Goal: Transaction & Acquisition: Purchase product/service

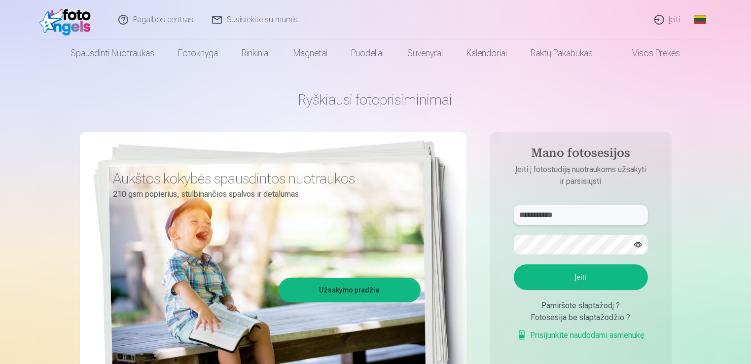
click at [593, 220] on input "**********" at bounding box center [581, 215] width 134 height 20
click at [603, 217] on input "**********" at bounding box center [581, 215] width 134 height 20
type input "*"
click at [516, 275] on form "****** Įeiti Pamiršote slaptažodį ? Fotosesija be slaptažodžio ? Prisijunkite n…" at bounding box center [581, 278] width 154 height 146
click at [596, 277] on button "Įeiti" at bounding box center [581, 277] width 134 height 26
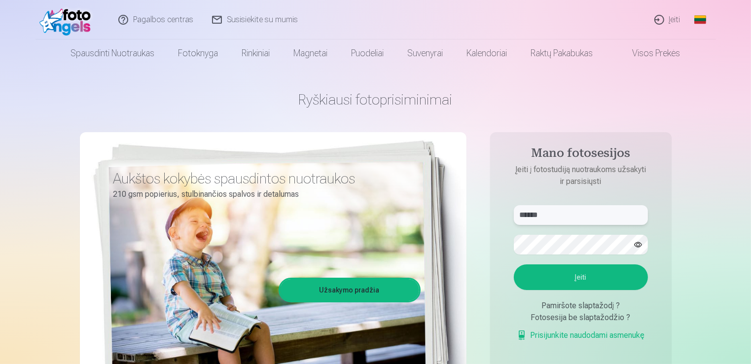
click at [572, 216] on input "******" at bounding box center [581, 215] width 134 height 20
type input "**********"
click at [578, 271] on button "Įeiti" at bounding box center [581, 277] width 134 height 26
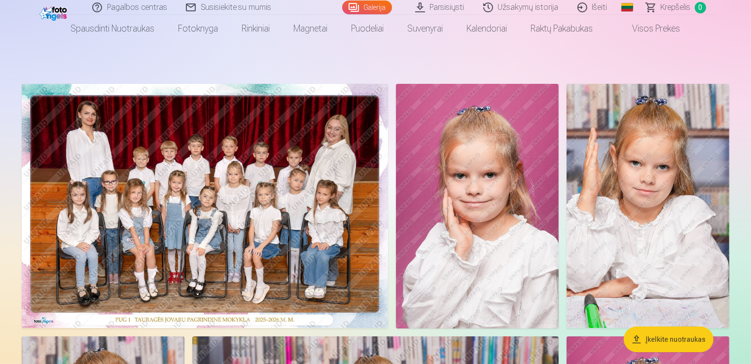
scroll to position [31, 0]
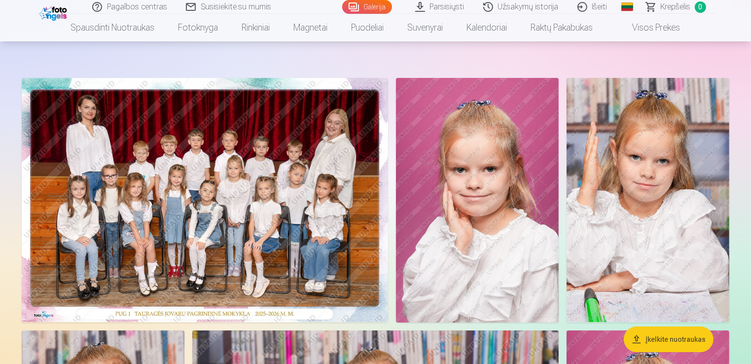
click at [265, 161] on img at bounding box center [205, 200] width 366 height 244
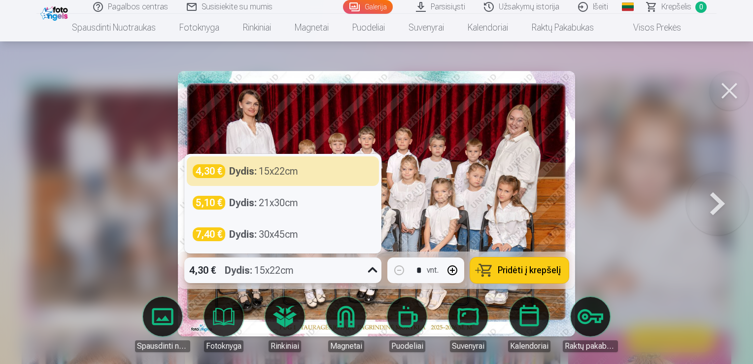
click at [373, 270] on icon at bounding box center [373, 270] width 16 height 16
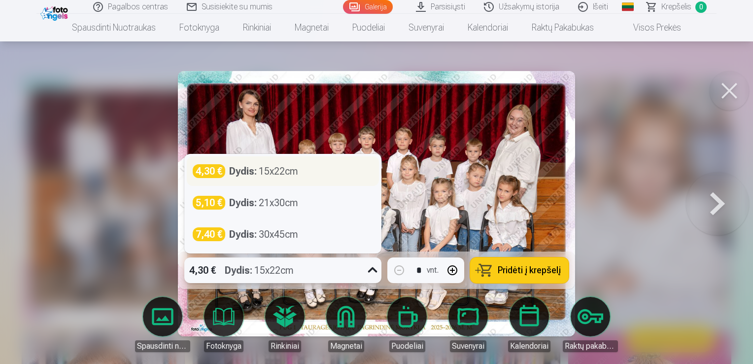
click at [315, 168] on div "4,30 € Dydis : 15x22cm" at bounding box center [283, 171] width 180 height 14
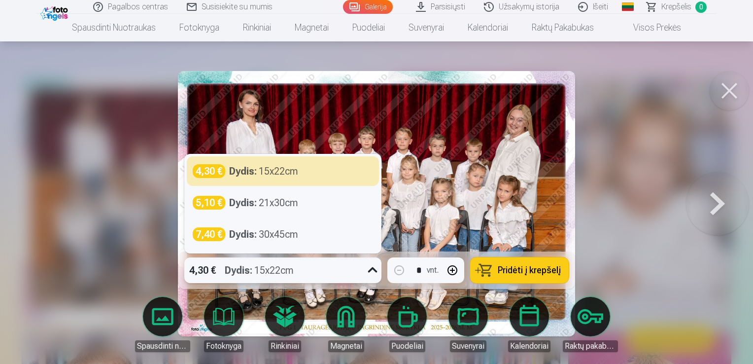
click at [368, 272] on icon at bounding box center [373, 270] width 16 height 16
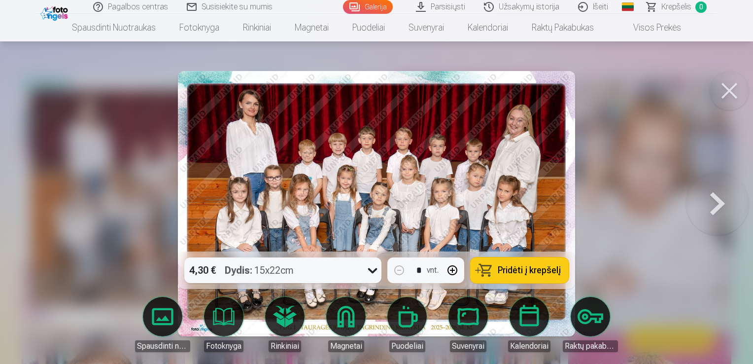
click at [534, 262] on button "Pridėti į krepšelį" at bounding box center [519, 270] width 99 height 26
click at [734, 95] on button at bounding box center [729, 90] width 39 height 39
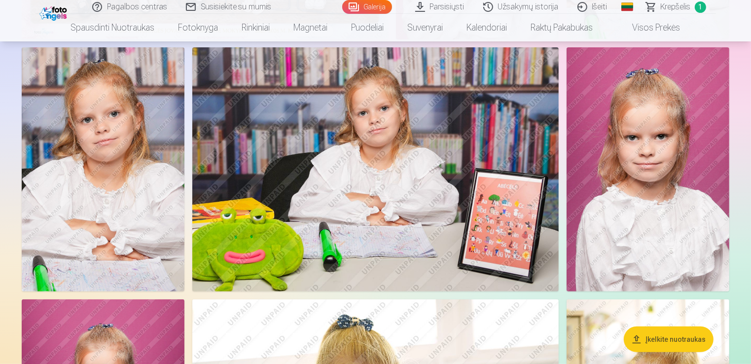
scroll to position [301, 0]
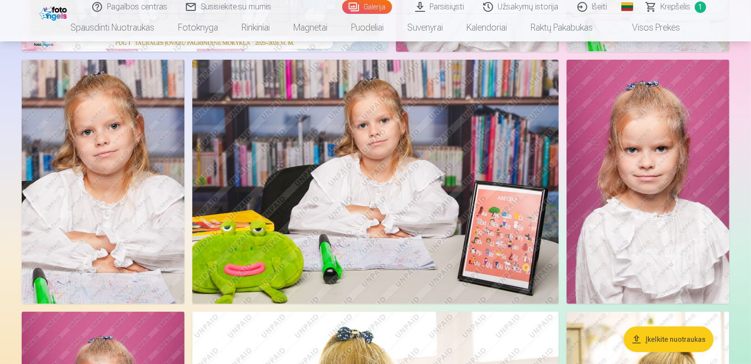
click at [422, 165] on img at bounding box center [375, 182] width 366 height 244
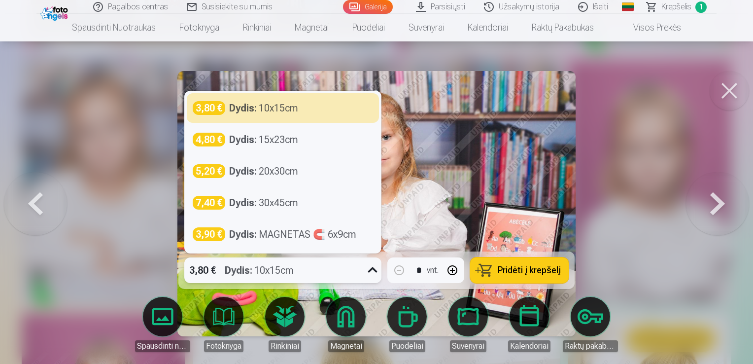
click at [371, 267] on icon at bounding box center [373, 270] width 16 height 16
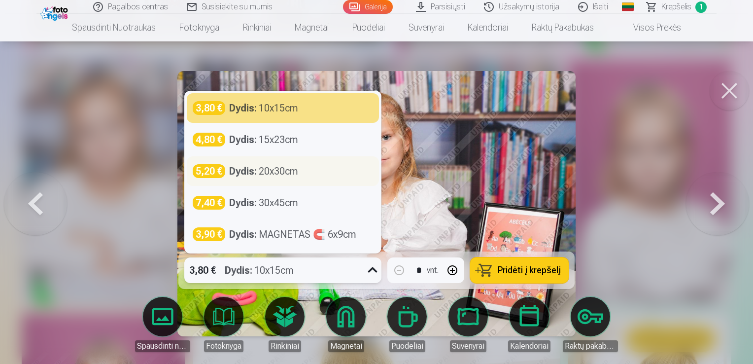
click at [276, 176] on div "Dydis : 20x30cm" at bounding box center [263, 171] width 69 height 14
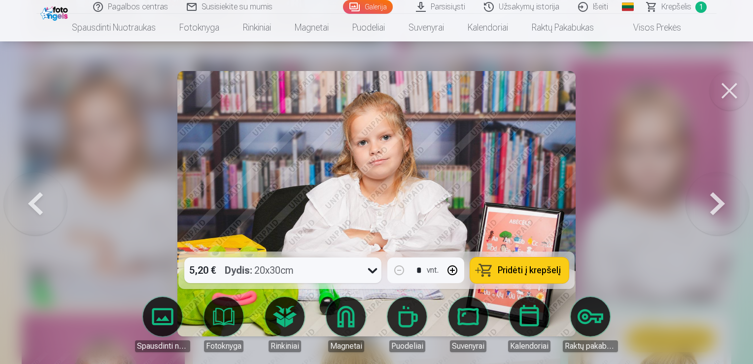
click at [529, 268] on span "Pridėti į krepšelį" at bounding box center [529, 270] width 63 height 9
click at [731, 93] on button at bounding box center [729, 90] width 39 height 39
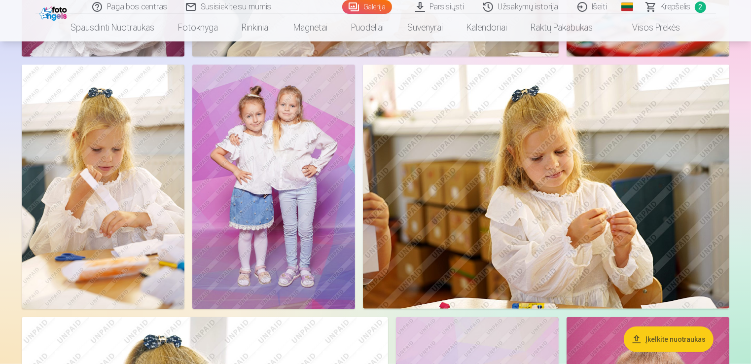
scroll to position [806, 0]
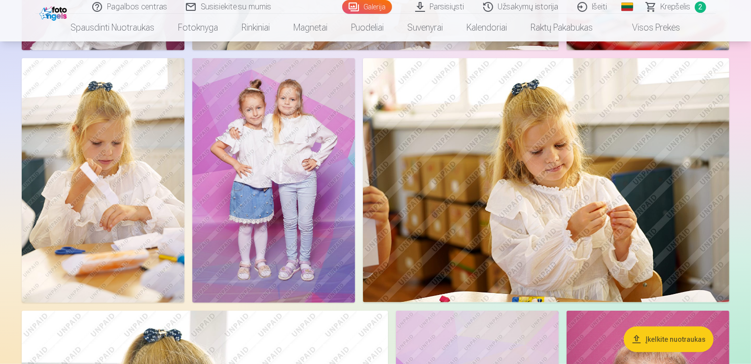
click at [294, 195] on img at bounding box center [273, 180] width 163 height 244
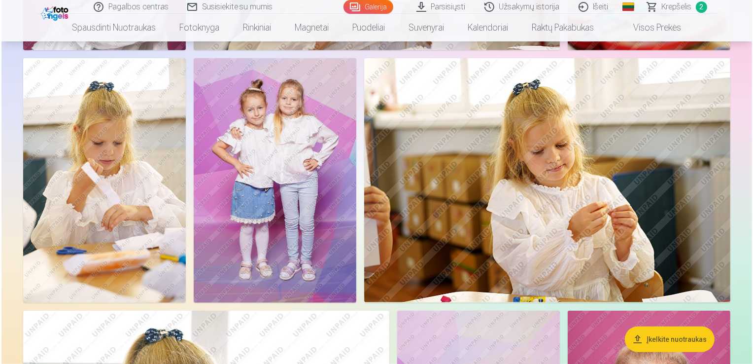
scroll to position [808, 0]
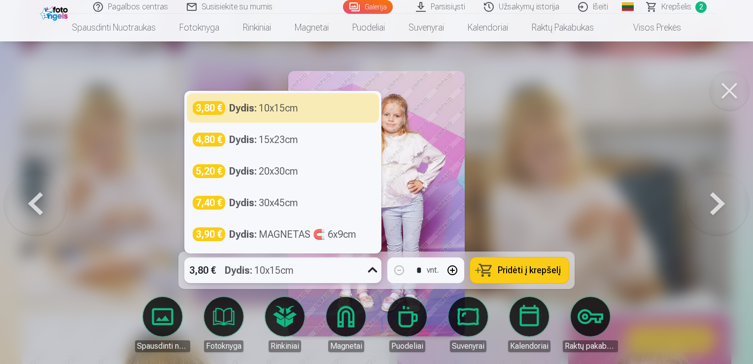
click at [374, 270] on icon at bounding box center [372, 269] width 9 height 5
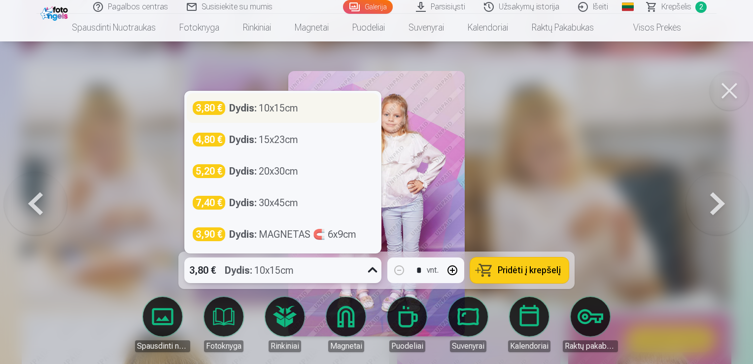
click at [292, 109] on div "Dydis : 10x15cm" at bounding box center [263, 108] width 69 height 14
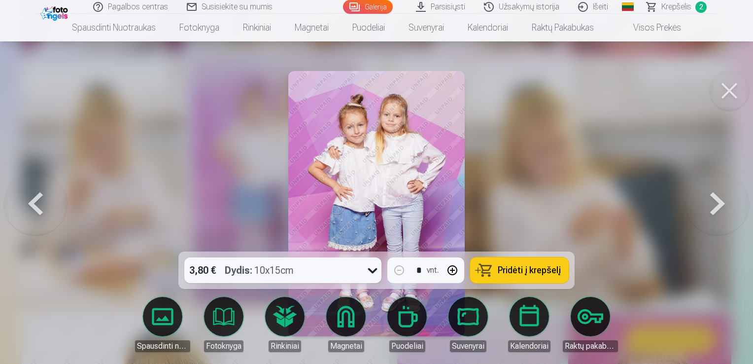
click at [524, 273] on span "Pridėti į krepšelį" at bounding box center [529, 270] width 63 height 9
click at [729, 94] on button at bounding box center [729, 90] width 39 height 39
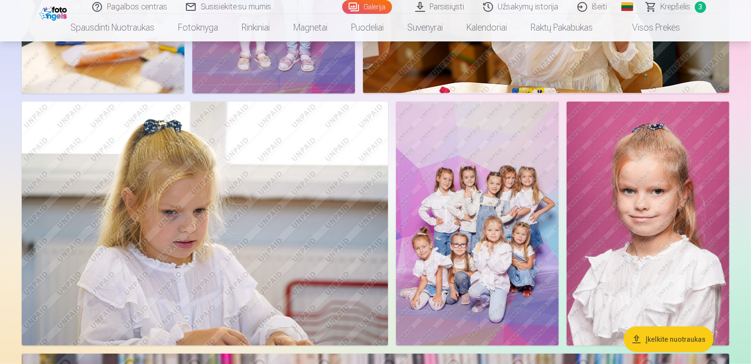
scroll to position [1034, 0]
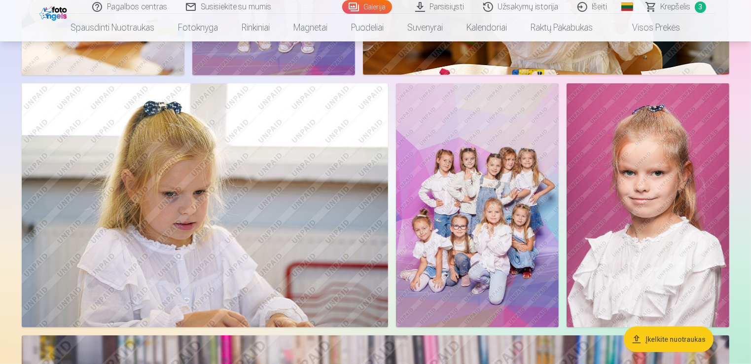
click at [478, 216] on img at bounding box center [477, 205] width 163 height 244
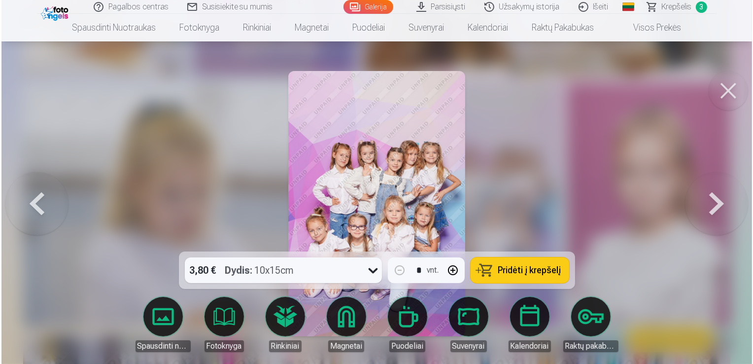
scroll to position [1036, 0]
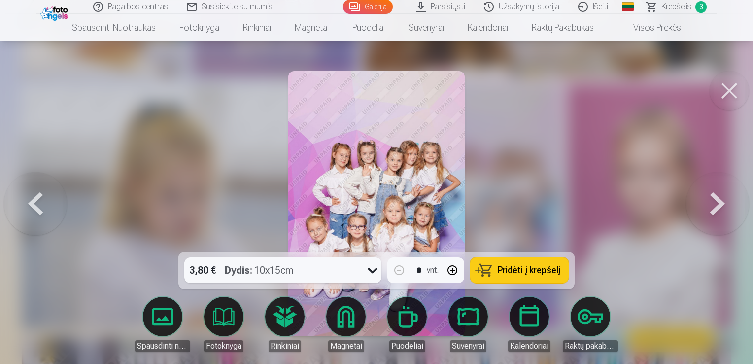
click at [532, 268] on span "Pridėti į krepšelį" at bounding box center [529, 270] width 63 height 9
click at [734, 90] on button at bounding box center [729, 90] width 39 height 39
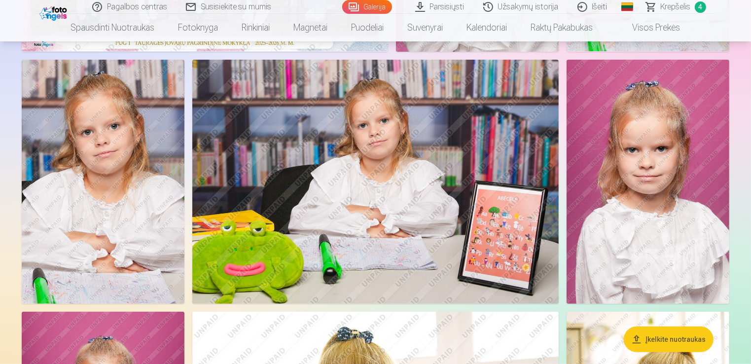
scroll to position [283, 0]
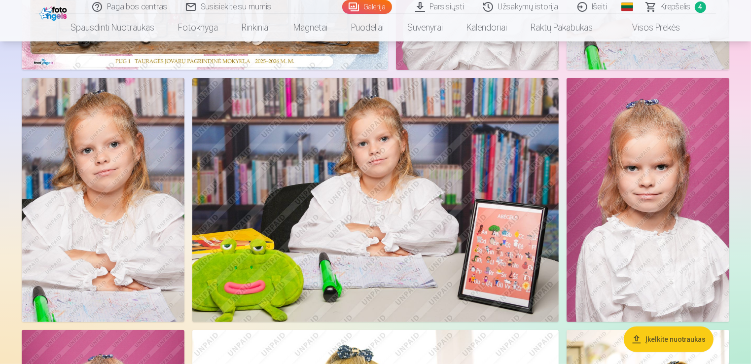
click at [122, 198] on img at bounding box center [103, 200] width 163 height 244
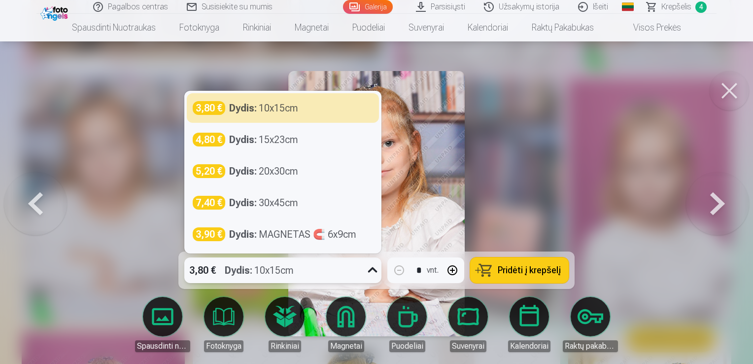
click at [379, 270] on icon at bounding box center [373, 270] width 16 height 16
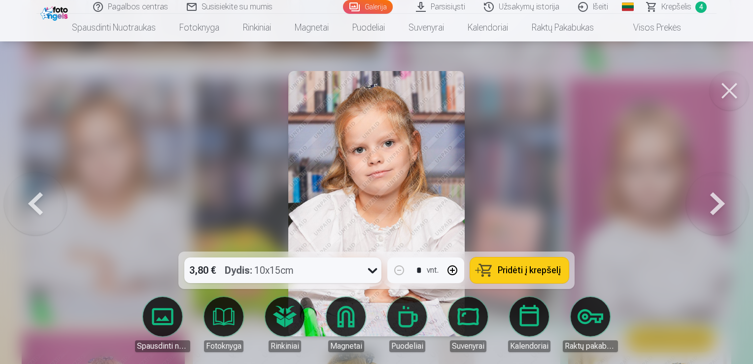
click at [537, 88] on div at bounding box center [376, 182] width 753 height 364
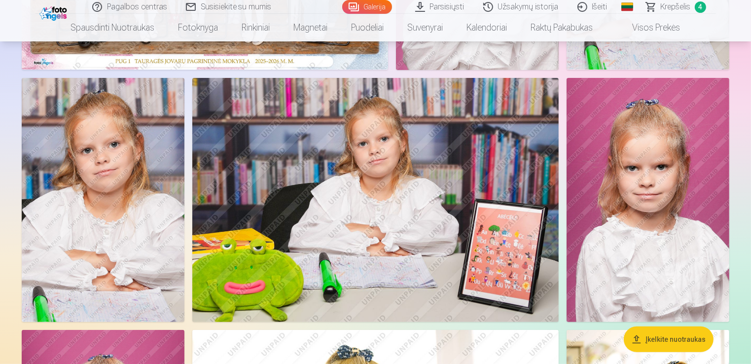
click at [110, 162] on img at bounding box center [103, 200] width 163 height 244
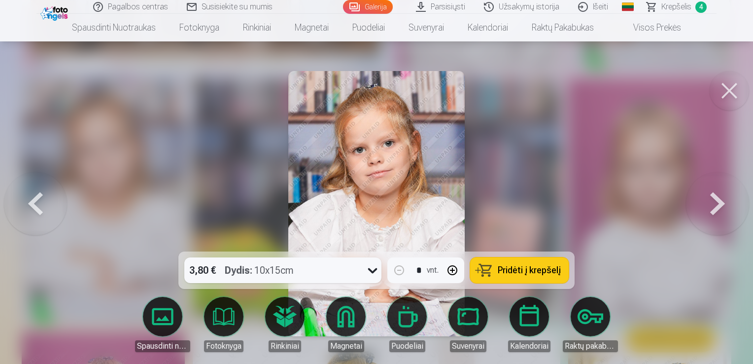
click at [727, 89] on button at bounding box center [729, 90] width 39 height 39
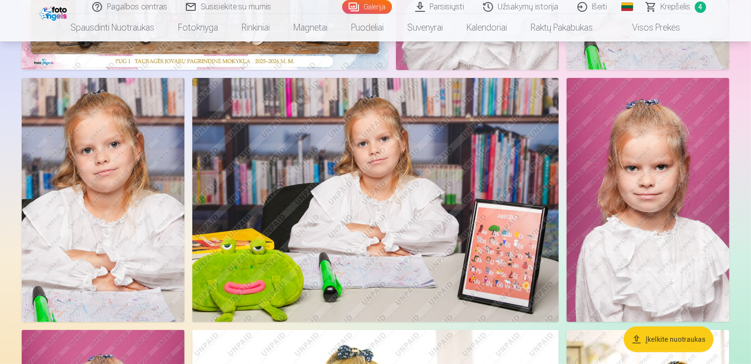
click at [135, 191] on img at bounding box center [103, 200] width 163 height 244
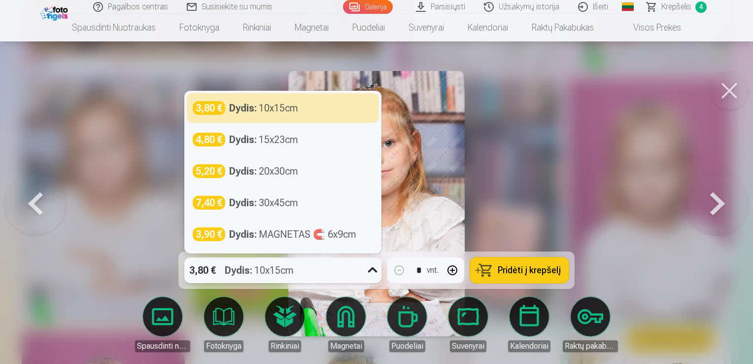
click at [361, 271] on div "3,80 € Dydis : 10x15cm" at bounding box center [273, 270] width 178 height 26
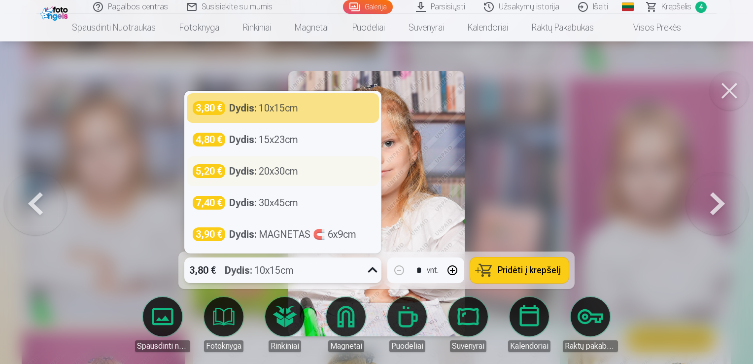
click at [262, 173] on div "Dydis : 20x30cm" at bounding box center [263, 171] width 69 height 14
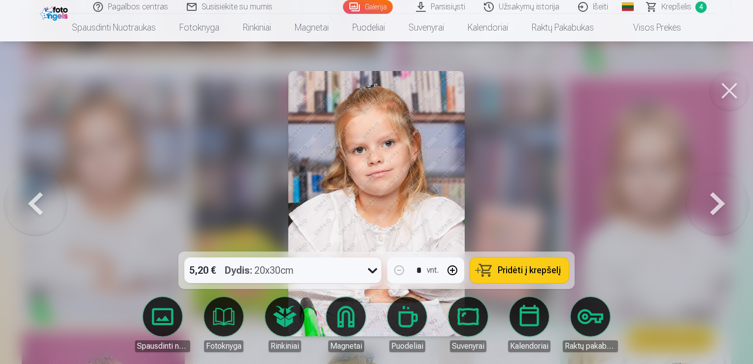
click at [518, 275] on span "Pridėti į krepšelį" at bounding box center [529, 270] width 63 height 9
click at [738, 99] on button at bounding box center [729, 90] width 39 height 39
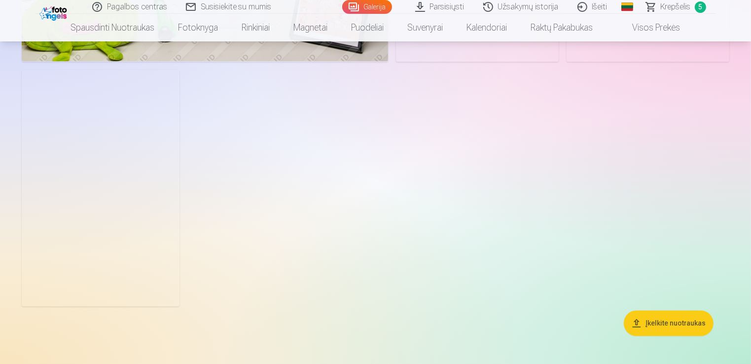
scroll to position [2031, 0]
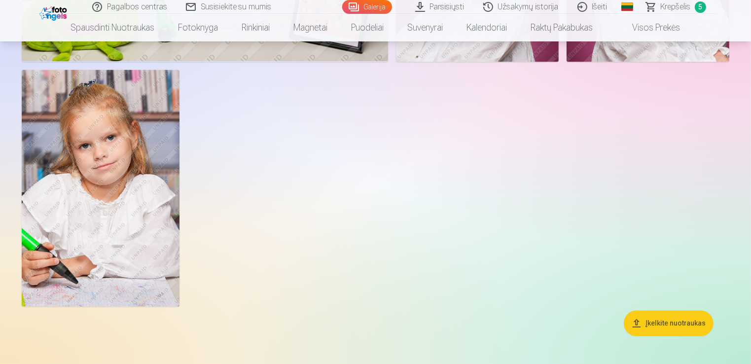
click at [97, 194] on img at bounding box center [101, 187] width 158 height 237
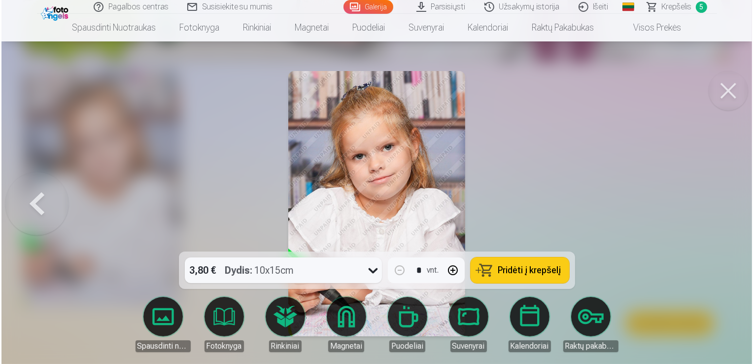
scroll to position [2036, 0]
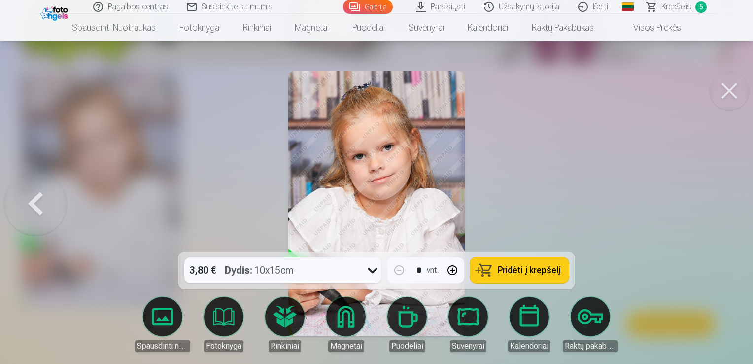
click at [729, 96] on button at bounding box center [729, 90] width 39 height 39
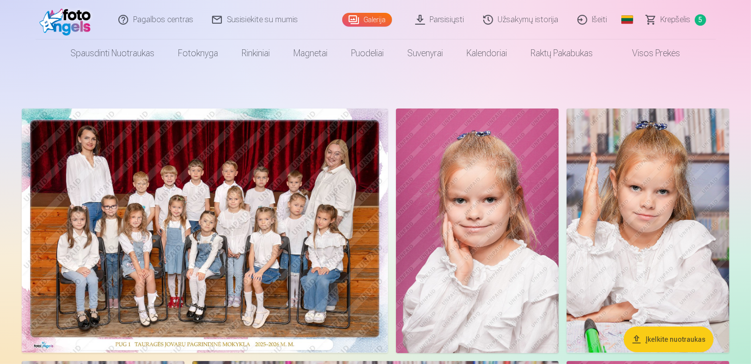
click at [683, 18] on span "Krepšelis" at bounding box center [675, 20] width 30 height 12
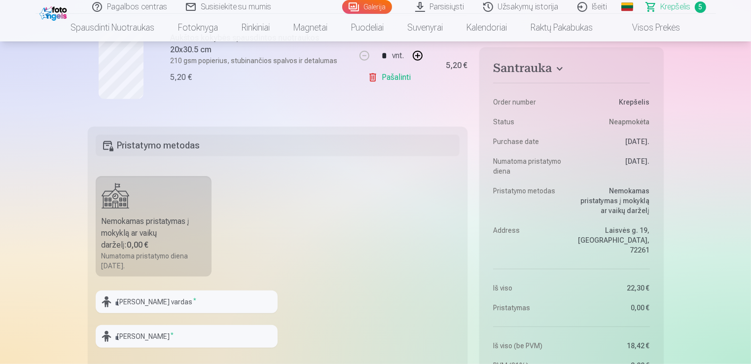
scroll to position [647, 0]
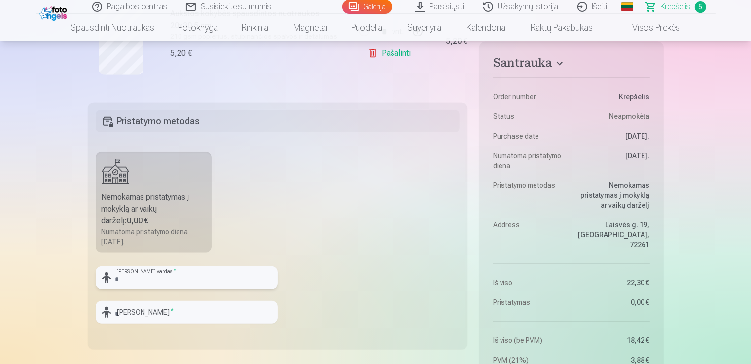
click at [200, 285] on input "text" at bounding box center [187, 277] width 182 height 23
type input "*****"
type input "**********"
click at [299, 173] on fieldset "**********" at bounding box center [278, 226] width 380 height 246
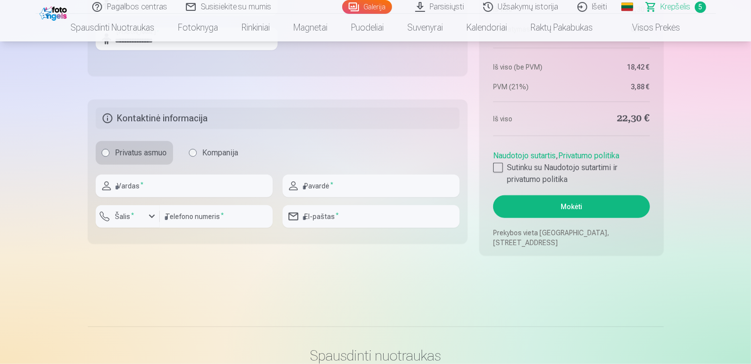
scroll to position [939, 0]
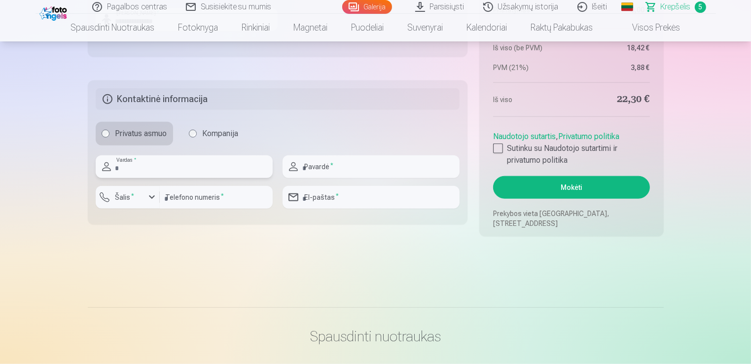
click at [163, 172] on input "text" at bounding box center [184, 166] width 177 height 23
click at [198, 171] on input "text" at bounding box center [184, 166] width 177 height 23
type input "******"
type input "**********"
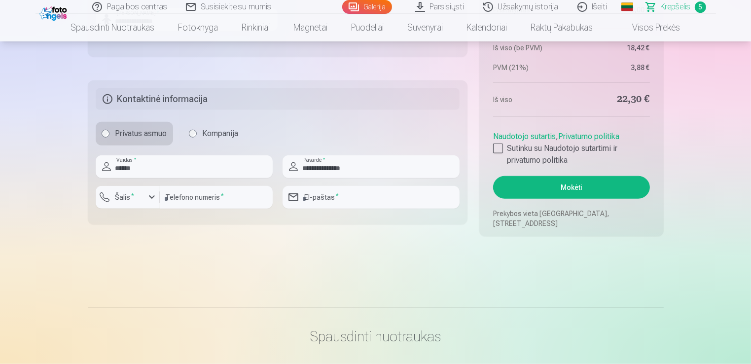
click at [147, 202] on button "Šalis *" at bounding box center [128, 197] width 64 height 23
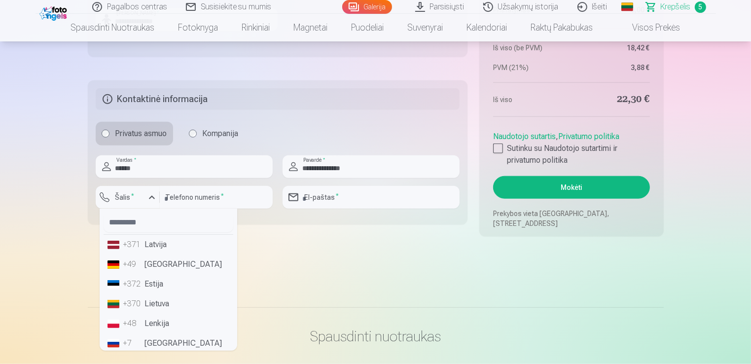
click at [163, 307] on li "+370 Lietuva" at bounding box center [168, 304] width 130 height 20
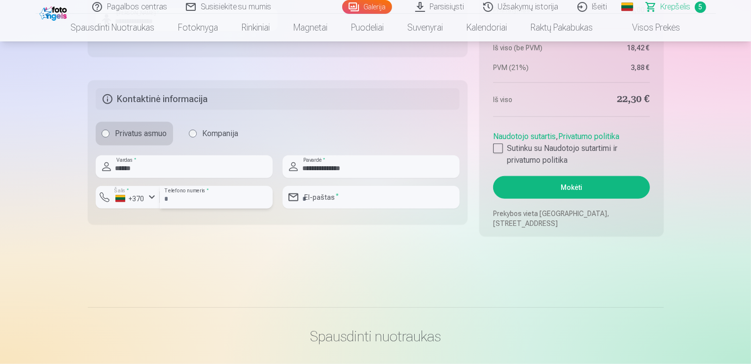
click at [209, 200] on input "number" at bounding box center [216, 197] width 113 height 23
type input "*********"
type input "**********"
click at [495, 151] on div at bounding box center [498, 148] width 10 height 10
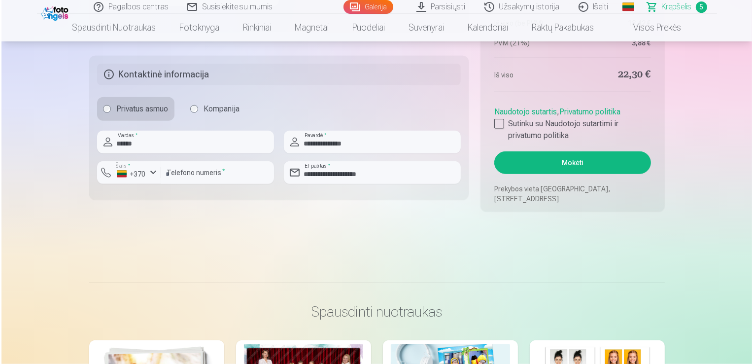
scroll to position [988, 0]
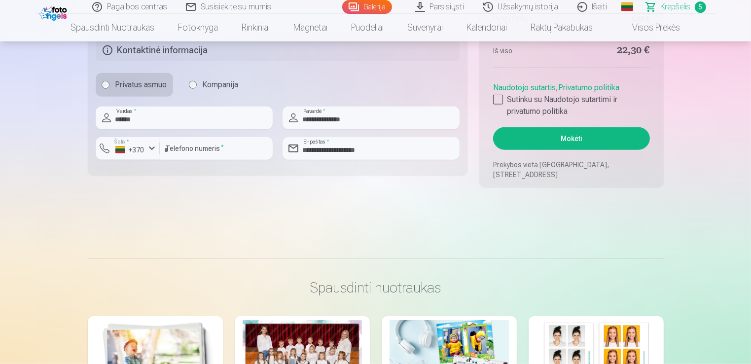
click at [556, 138] on button "Mokėti" at bounding box center [571, 138] width 156 height 23
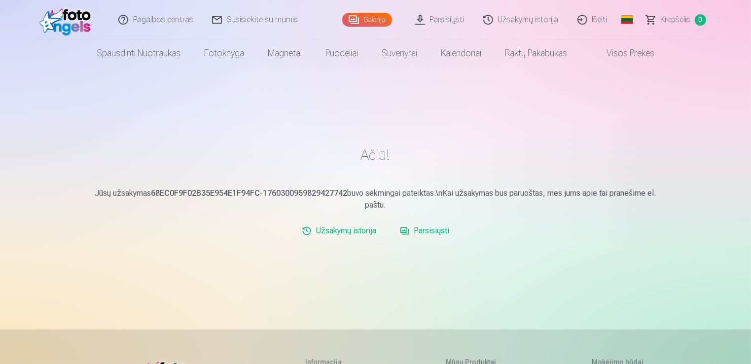
click at [596, 23] on link "Išeiti" at bounding box center [592, 19] width 49 height 39
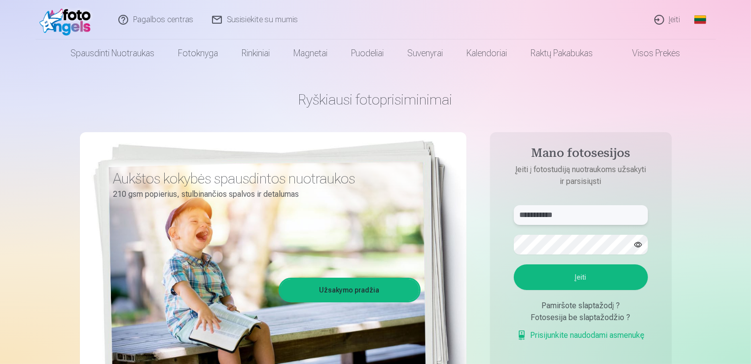
click at [580, 214] on input "**********" at bounding box center [581, 215] width 134 height 20
type input "**********"
click at [524, 276] on button "Įeiti" at bounding box center [581, 277] width 134 height 26
